Goal: Complete application form: Complete application form

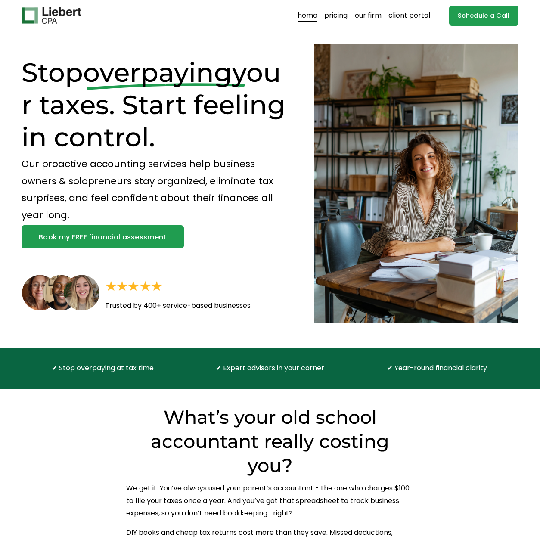
click at [374, 21] on link "our firm" at bounding box center [368, 16] width 27 height 14
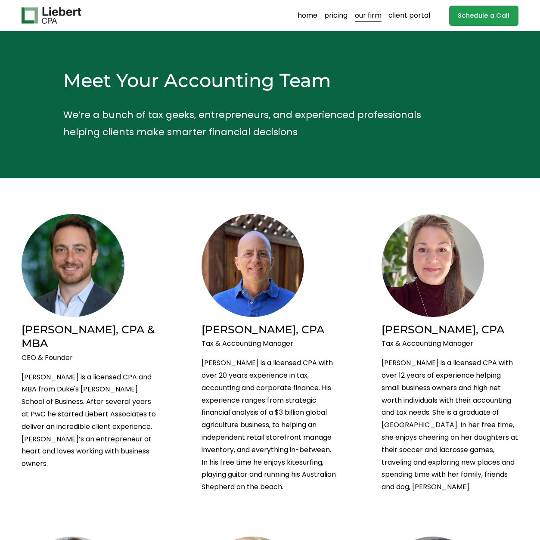
click at [313, 18] on link "home" at bounding box center [308, 16] width 20 height 14
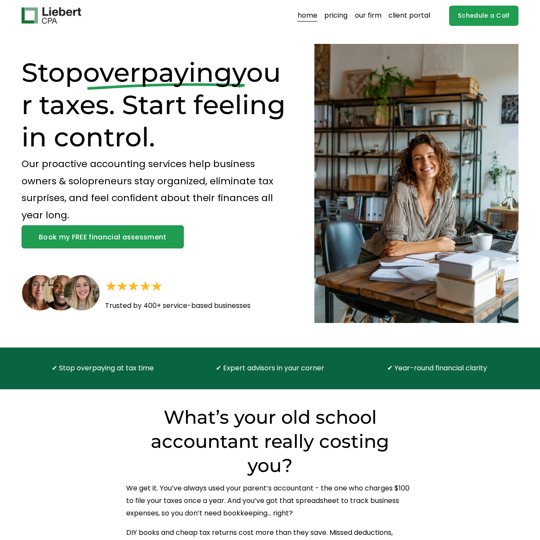
click at [492, 16] on link "Schedule a Call" at bounding box center [483, 16] width 69 height 20
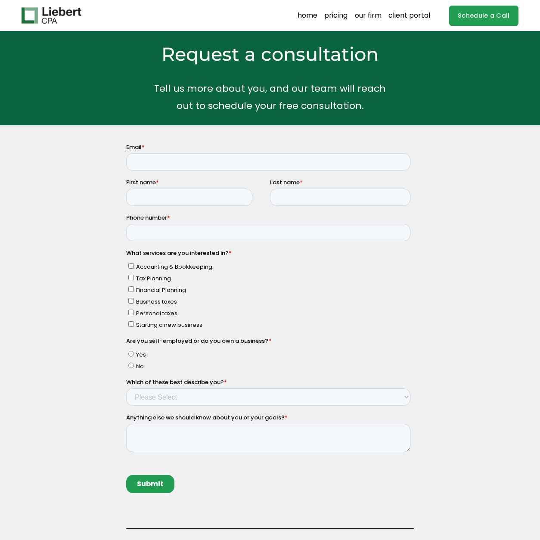
click at [174, 168] on fieldset "Email *" at bounding box center [270, 160] width 288 height 35
click at [174, 167] on input "Email *" at bounding box center [268, 161] width 284 height 17
type input "[PERSON_NAME][EMAIL_ADDRESS][DOMAIN_NAME]"
click at [191, 192] on input "First name *" at bounding box center [189, 197] width 126 height 17
type input "[PERSON_NAME]"
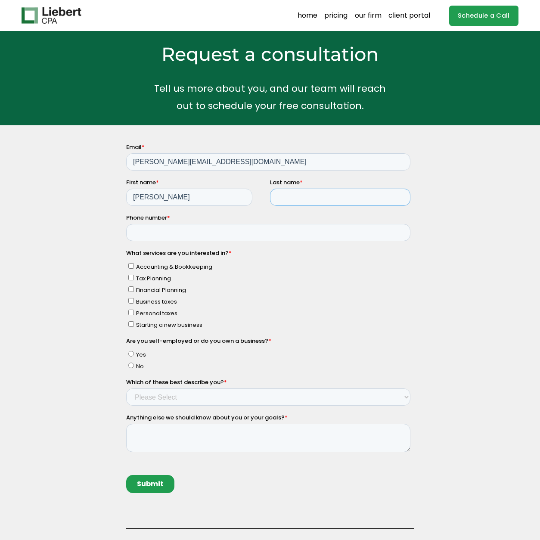
type input "Moccia-Field"
type input "6036671139"
click at [130, 268] on input "Accounting & Bookkeeping" at bounding box center [131, 266] width 6 height 6
checkbox input "true"
click at [132, 276] on input "Tax Planning" at bounding box center [131, 278] width 6 height 6
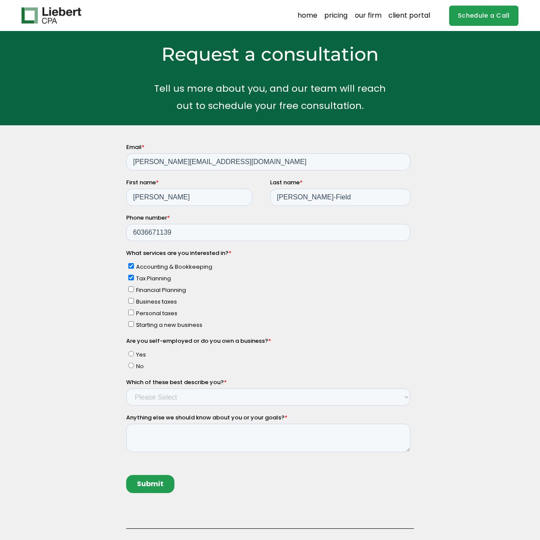
checkbox input "true"
click at [131, 303] on label "Business taxes" at bounding box center [269, 301] width 282 height 9
click at [131, 303] on input "Business taxes" at bounding box center [131, 301] width 6 height 6
checkbox input "true"
click at [131, 311] on input "Personal taxes" at bounding box center [131, 313] width 6 height 6
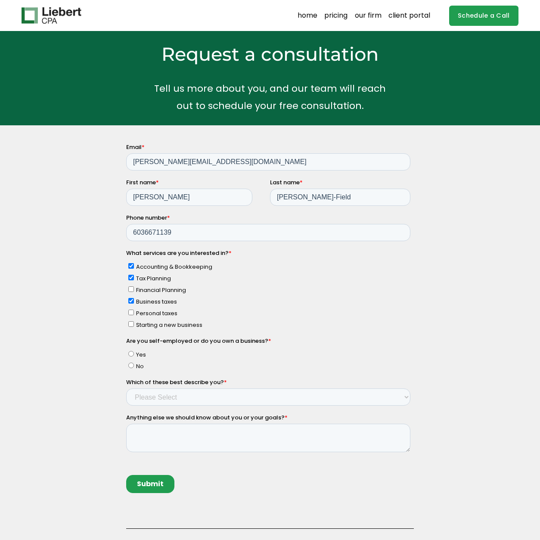
checkbox input "true"
click at [134, 354] on label "Yes" at bounding box center [269, 354] width 282 height 9
click at [134, 354] on input "Yes" at bounding box center [131, 354] width 6 height 6
radio input "true"
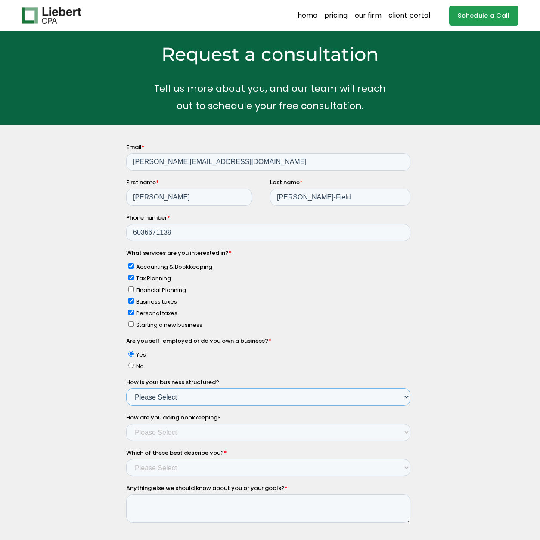
click at [181, 397] on select "Please Select Single Member LLC Multi Member LLC S Corporation C Corporation Pa…" at bounding box center [268, 396] width 284 height 17
select select "Yes - S Corporation"
click at [126, 388] on select "Please Select Single Member LLC Multi Member LLC S Corporation C Corporation Pa…" at bounding box center [268, 396] width 284 height 17
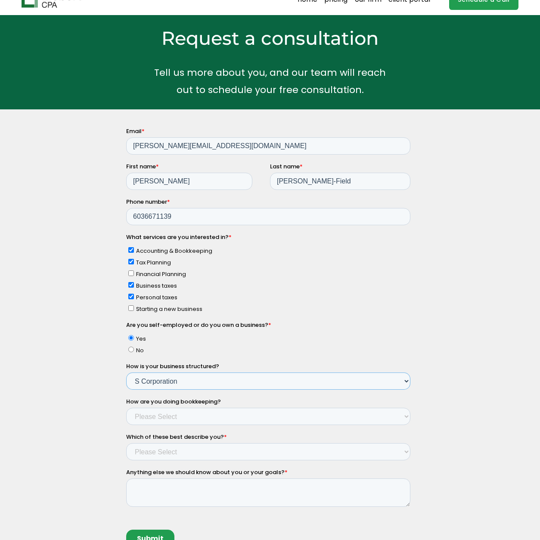
scroll to position [124, 0]
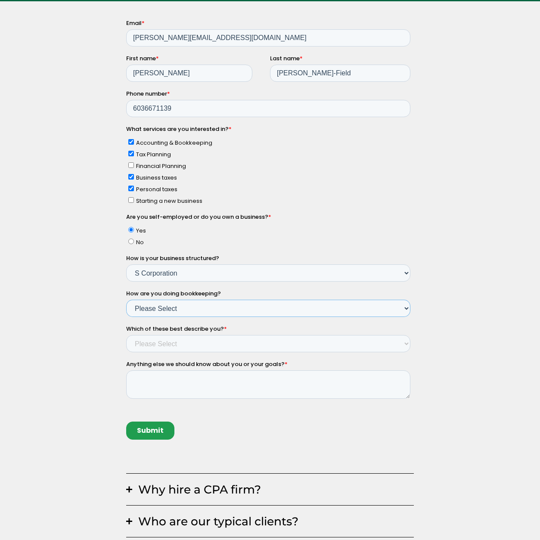
click at [220, 313] on select "Please Select Not doing any bookkeeping Myself - Spreadsheets Myself - Bookkeep…" at bounding box center [268, 308] width 284 height 17
select select "Myself - Bookkeeping software"
click at [126, 300] on select "Please Select Not doing any bookkeeping Myself - Spreadsheets Myself - Bookkeep…" at bounding box center [268, 308] width 284 height 17
click at [201, 338] on select "Please Select Income < $100k Income between $100k-$250k Income between $250k-$5…" at bounding box center [268, 343] width 284 height 17
click at [186, 335] on select "Please Select Income < $100k Income between $100k-$250k Income between $250k-$5…" at bounding box center [268, 343] width 284 height 17
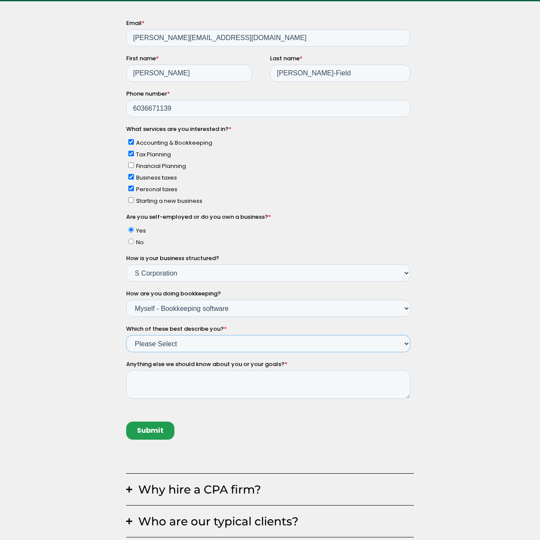
select select "Income between $100k-$350k"
click at [126, 335] on select "Please Select Income < $100k Income between $100k-$250k Income between $250k-$5…" at bounding box center [268, 343] width 284 height 17
click at [156, 377] on textarea "Anything else we should know about you or your goals? *" at bounding box center [268, 384] width 284 height 28
type textarea "I"
type textarea "S"
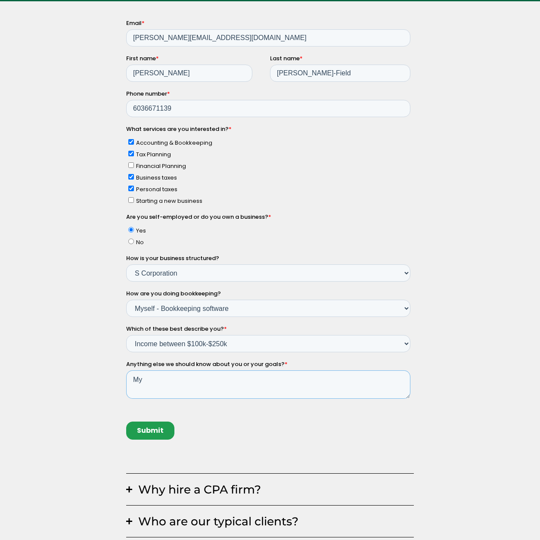
type textarea "M"
drag, startPoint x: 393, startPoint y: 391, endPoint x: 394, endPoint y: 379, distance: 11.7
click at [394, 379] on textarea "I have a small consultant practice that I started last year and structured as a…" at bounding box center [268, 384] width 284 height 28
click at [382, 381] on textarea "I have a small consultant practice that I started last year and structured as a…" at bounding box center [268, 384] width 284 height 28
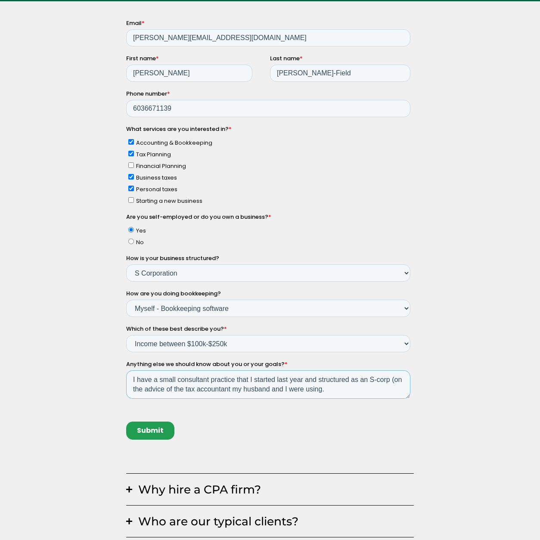
drag, startPoint x: 377, startPoint y: 389, endPoint x: 393, endPoint y: 377, distance: 20.6
click at [393, 377] on textarea "I have a small consultant practice that I started last year and structured as a…" at bounding box center [268, 384] width 284 height 28
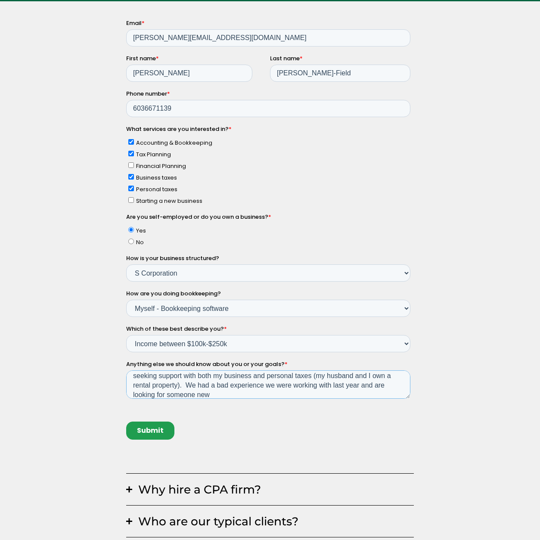
scroll to position [13, 0]
drag, startPoint x: 214, startPoint y: 374, endPoint x: 312, endPoint y: 375, distance: 98.6
click at [312, 375] on textarea "I have a small consultant practice that I started last year and structured as a…" at bounding box center [268, 384] width 284 height 28
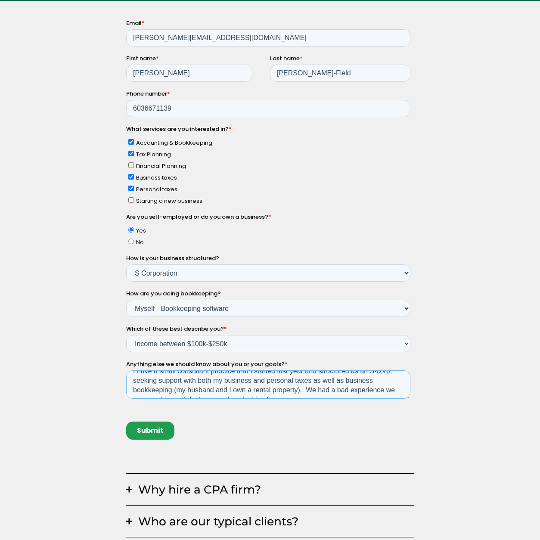
scroll to position [8, 0]
drag, startPoint x: 316, startPoint y: 379, endPoint x: 176, endPoint y: 388, distance: 140.3
click at [176, 388] on textarea "I have a small consultant practice that I started last year and structured as a…" at bounding box center [268, 384] width 284 height 28
click at [198, 378] on textarea "I have a small consultant practice that I started last year and structured as a…" at bounding box center [268, 384] width 284 height 28
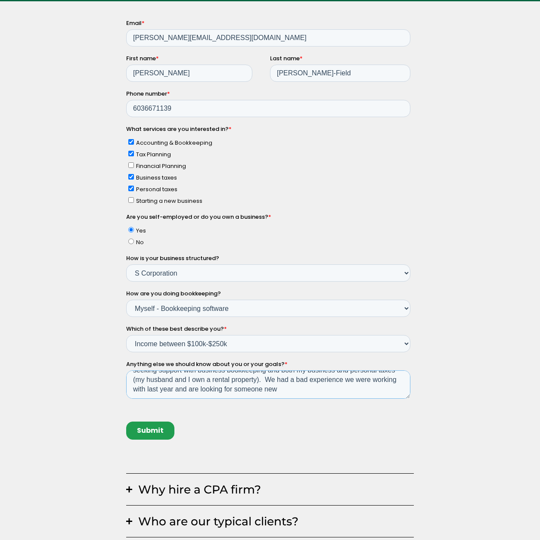
click at [363, 376] on textarea "I have a small consultant practice that I started last year and structured as a…" at bounding box center [268, 384] width 284 height 28
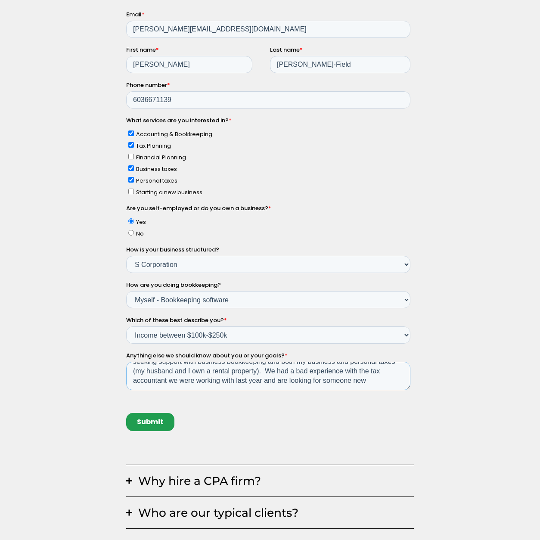
scroll to position [173, 0]
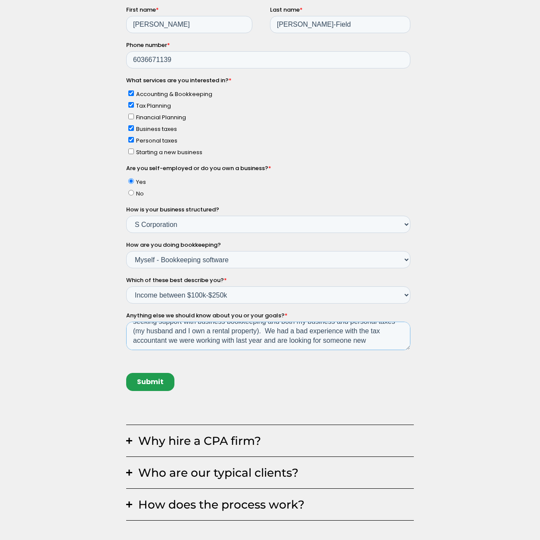
click at [387, 336] on textarea "I have a small consultant practice that I started last year and structured as a…" at bounding box center [268, 336] width 284 height 28
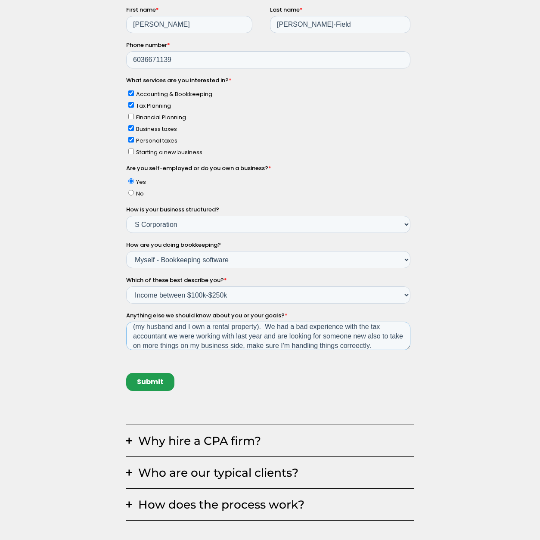
scroll to position [33, 0]
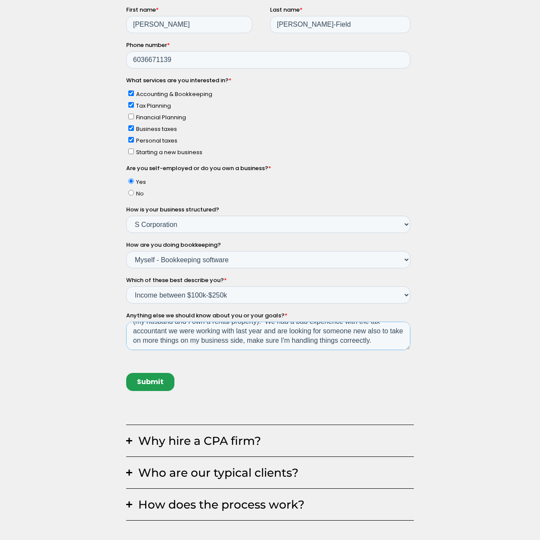
click at [149, 344] on textarea "I have a small consultant practice that I started last year and structured as a…" at bounding box center [268, 336] width 284 height 28
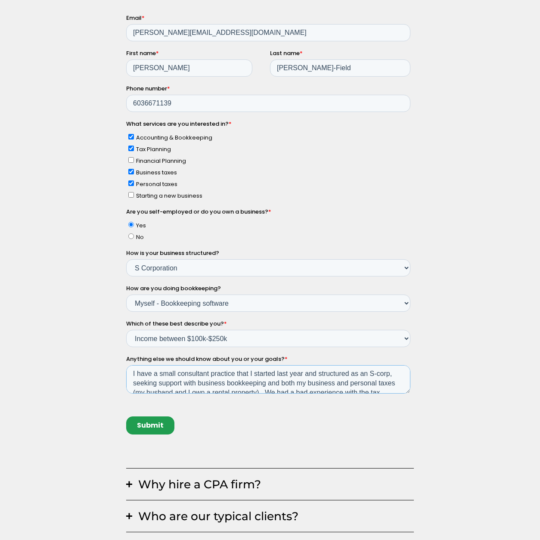
scroll to position [0, 0]
click at [393, 376] on textarea "I have a small consultant practice that I started last year and structured as a…" at bounding box center [268, 379] width 284 height 28
click at [345, 370] on textarea "I have a small consultant practice that I started last year and structured as a…" at bounding box center [268, 379] width 284 height 28
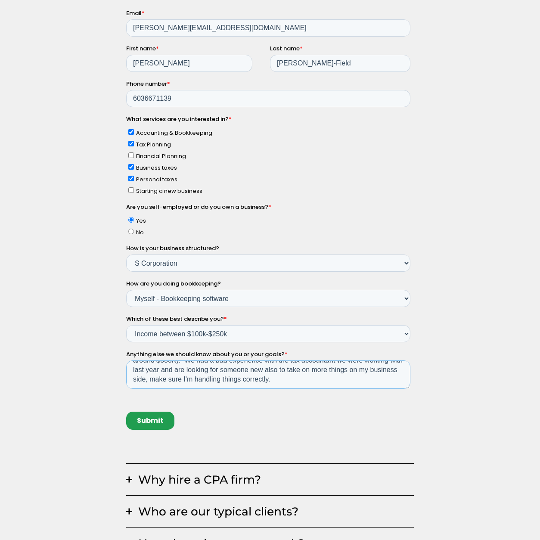
scroll to position [140, 0]
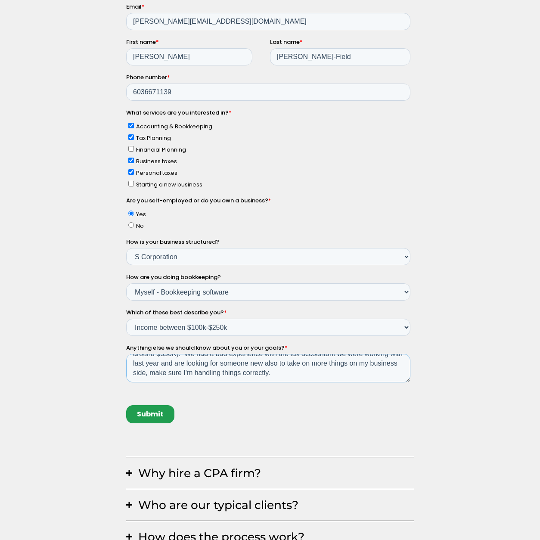
click at [361, 364] on textarea "I have a small consultant practice that I started last year and structured as a…" at bounding box center [268, 368] width 284 height 28
click at [350, 372] on textarea "I have a small consultant practice that I started last year and structured as a…" at bounding box center [268, 368] width 284 height 28
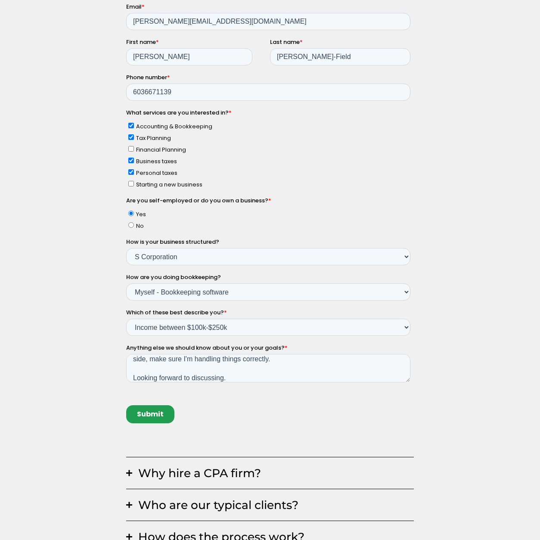
click at [287, 519] on button "Who are our typical clients?" at bounding box center [270, 504] width 288 height 31
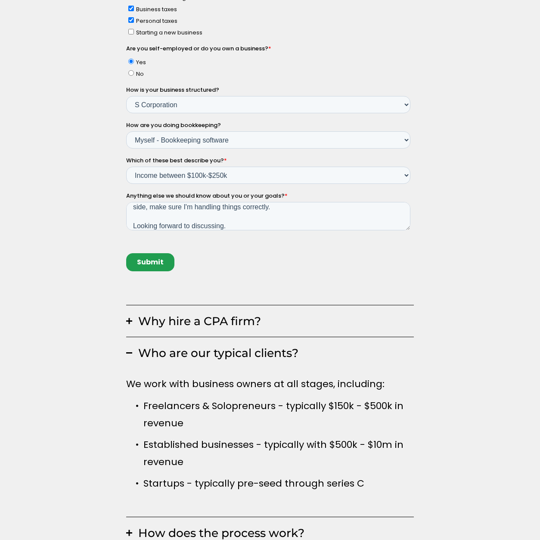
scroll to position [35, 0]
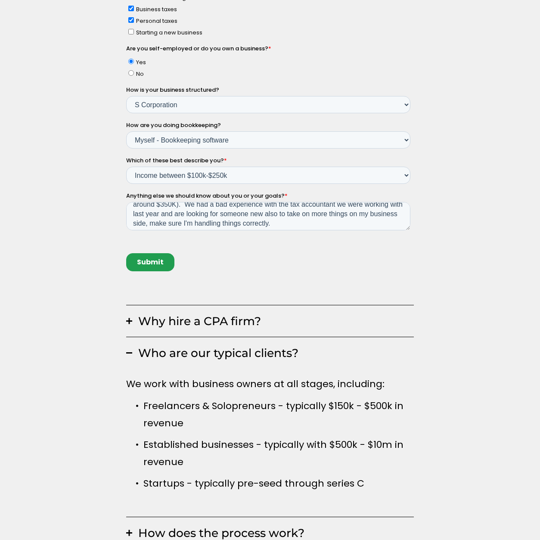
click at [252, 217] on textarea "I have a small consultant practice that I started last year and structured as a…" at bounding box center [268, 216] width 284 height 28
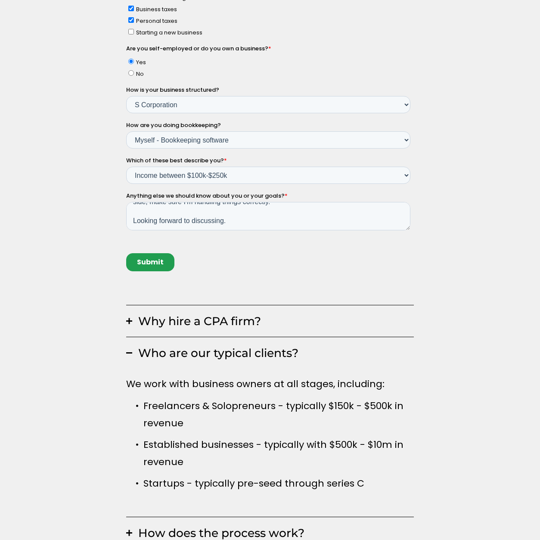
click at [326, 206] on textarea "I have a small consultant practice that I started last year and structured as a…" at bounding box center [268, 216] width 284 height 28
click at [324, 206] on textarea "I have a small consultant practice that I started last year and structured as a…" at bounding box center [268, 216] width 284 height 28
click at [324, 210] on textarea "I have a small consultant practice that I started last year and structured as a…" at bounding box center [268, 216] width 284 height 28
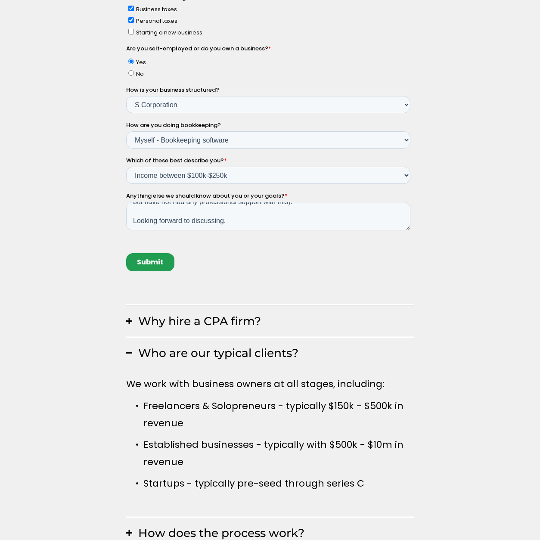
click at [316, 210] on textarea "I have a small consultant practice that I started last year and structured as a…" at bounding box center [268, 216] width 284 height 28
click at [215, 217] on textarea "I have a small consultant practice that I started last year and structured as a…" at bounding box center [268, 216] width 284 height 28
click at [239, 221] on textarea "I have a small consultant practice that I started last year and structured as a…" at bounding box center [268, 216] width 284 height 28
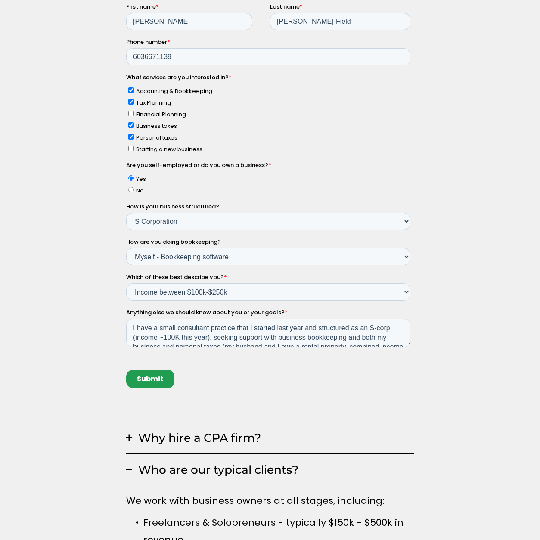
scroll to position [211, 0]
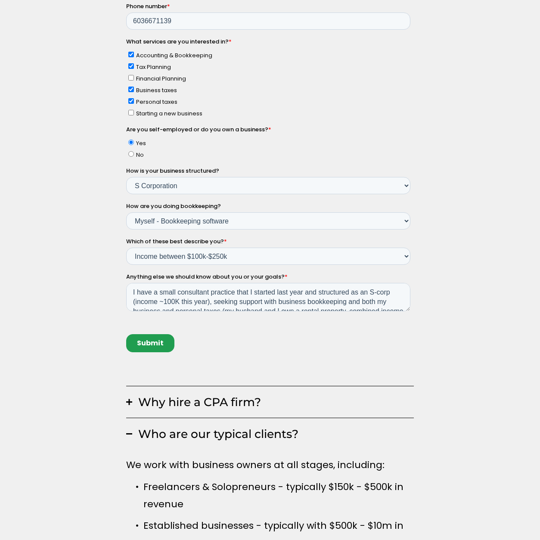
click at [461, 370] on div "Why hire a CPA firm? Having a trusted financial partner for your business is a …" at bounding box center [270, 281] width 540 height 699
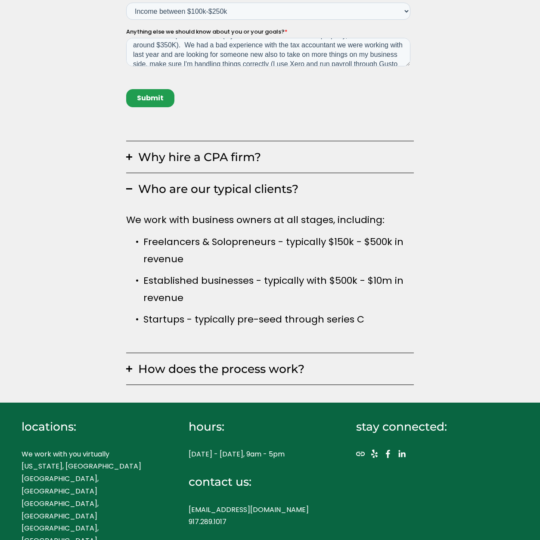
scroll to position [66, 0]
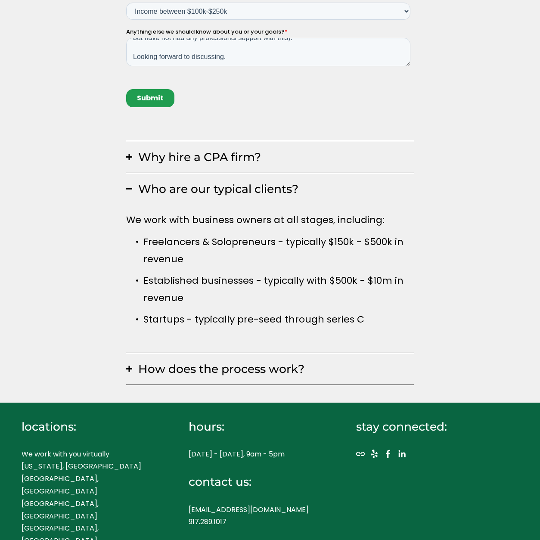
click at [239, 56] on textarea "I have a small consultant practice that I started last year and structured as a…" at bounding box center [268, 52] width 284 height 28
click at [228, 55] on textarea "I have a small consultant practice that I started last year and structured as a…" at bounding box center [268, 52] width 284 height 28
click at [230, 56] on textarea "I have a small consultant practice that I started last year and structured as a…" at bounding box center [268, 52] width 284 height 28
click at [288, 48] on textarea "I have a small consultant practice that I started last year and structured as a…" at bounding box center [268, 52] width 284 height 28
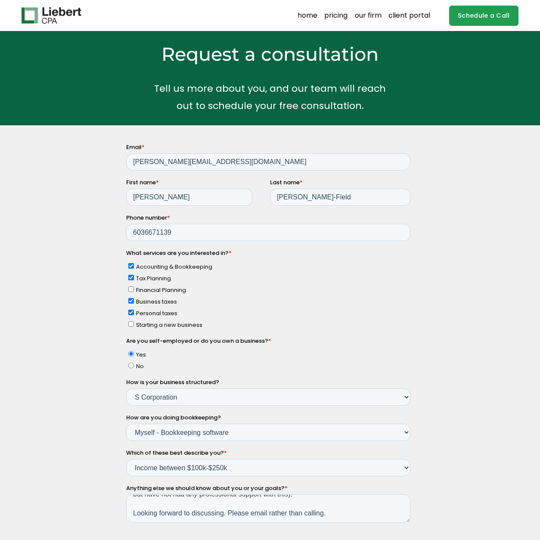
scroll to position [68, 0]
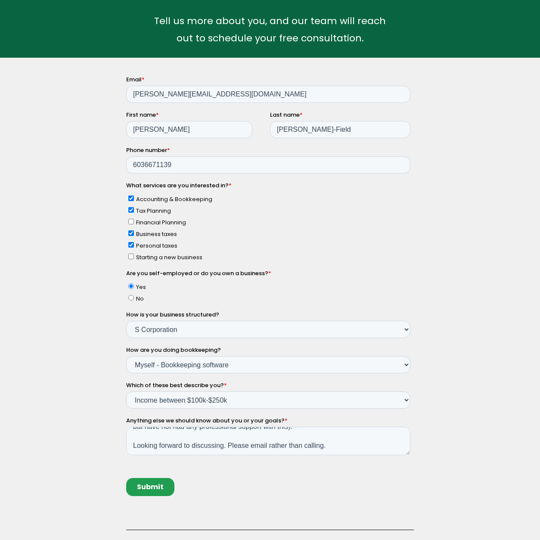
click at [343, 447] on textarea "I have a small consultant practice that I started last year and structured as a…" at bounding box center [268, 441] width 284 height 28
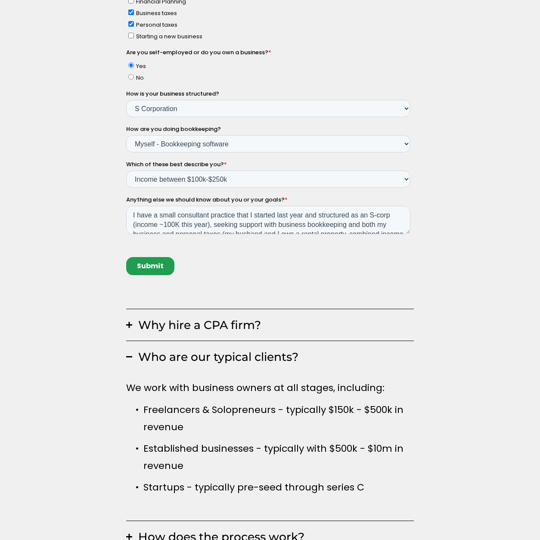
scroll to position [0, 0]
type textarea "I have a small consultant practice that I started last year and structured as a…"
click at [163, 272] on input "Submit" at bounding box center [150, 267] width 48 height 18
